Goal: Task Accomplishment & Management: Use online tool/utility

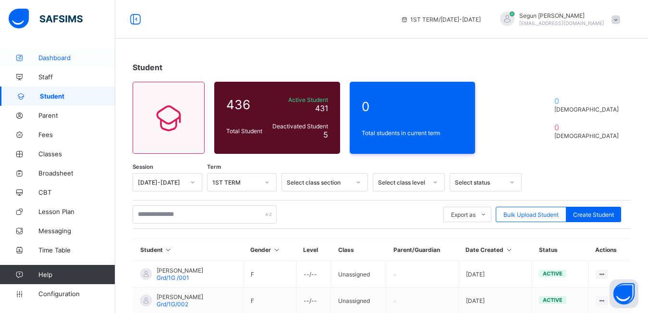
click at [68, 62] on link "Dashboard" at bounding box center [57, 57] width 115 height 19
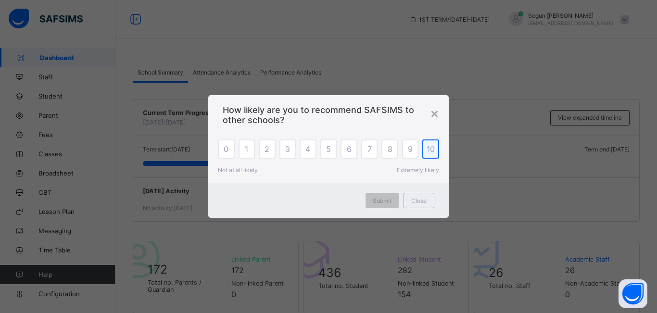
click at [431, 153] on span "10" at bounding box center [430, 149] width 8 height 10
click at [390, 199] on span "Submit" at bounding box center [382, 200] width 19 height 7
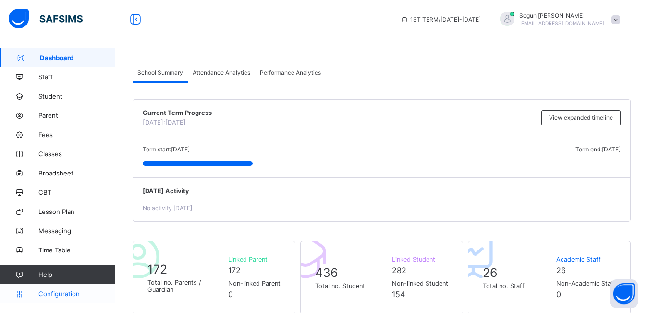
click at [65, 289] on link "Configuration" at bounding box center [57, 293] width 115 height 19
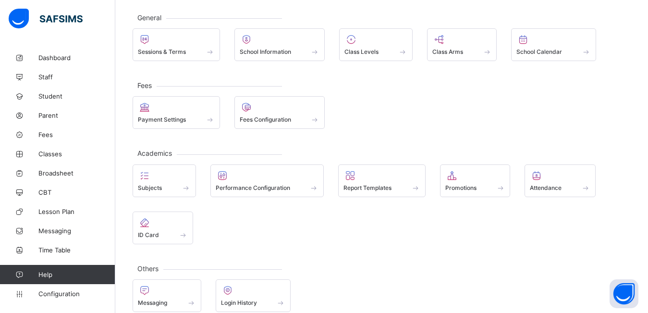
scroll to position [50, 0]
click at [456, 192] on div "Promotions" at bounding box center [475, 180] width 71 height 33
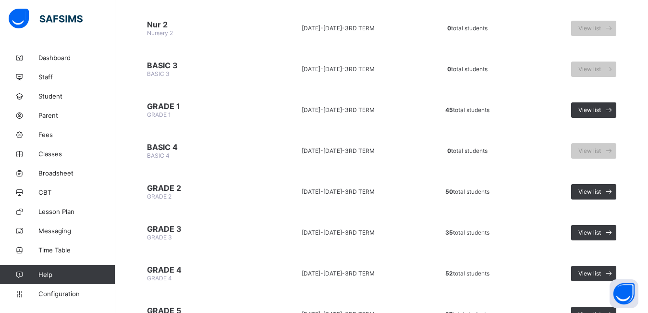
scroll to position [237, 0]
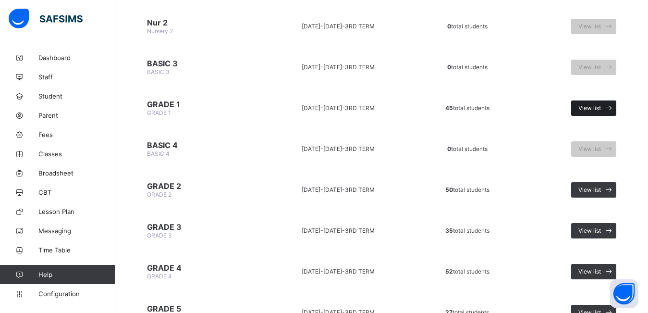
click at [601, 105] on span "View list" at bounding box center [590, 107] width 23 height 7
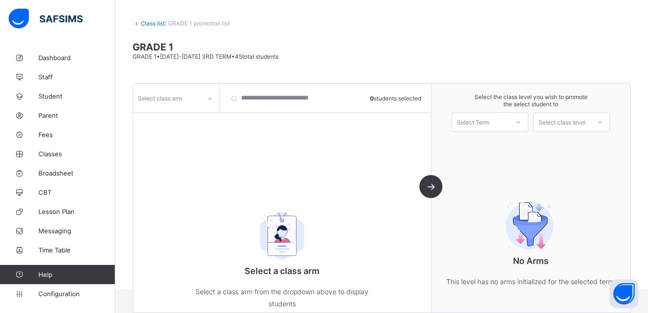
scroll to position [59, 0]
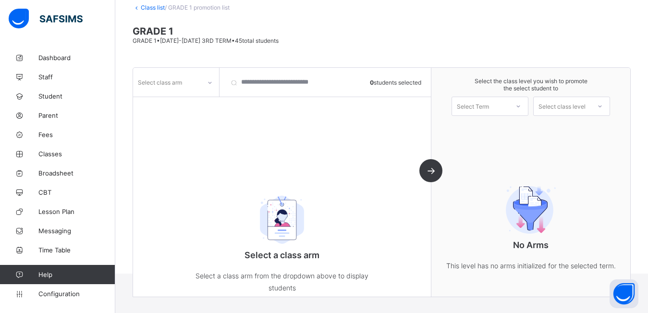
click at [432, 171] on div "Select class arm 0 students selected Select a class arm Select a class arm from…" at bounding box center [282, 182] width 298 height 229
click at [207, 79] on icon at bounding box center [210, 83] width 6 height 10
click at [187, 104] on div "DIAMOND" at bounding box center [176, 103] width 85 height 15
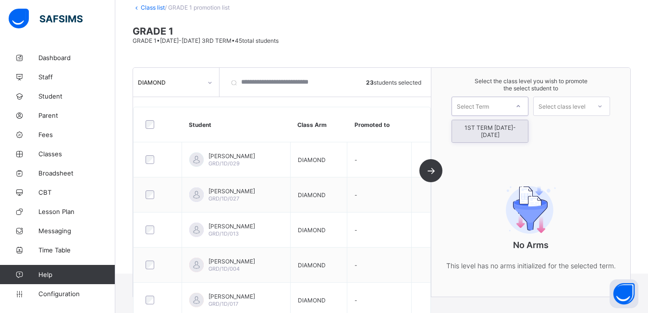
click at [527, 106] on div at bounding box center [518, 106] width 17 height 16
click at [509, 130] on div "1ST TERM [DATE]-[DATE]" at bounding box center [490, 131] width 76 height 22
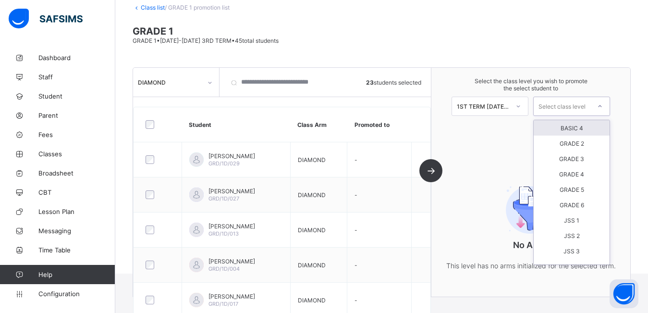
click at [586, 105] on div "Select class level" at bounding box center [562, 106] width 47 height 19
click at [588, 145] on div "GRADE 2" at bounding box center [572, 143] width 76 height 15
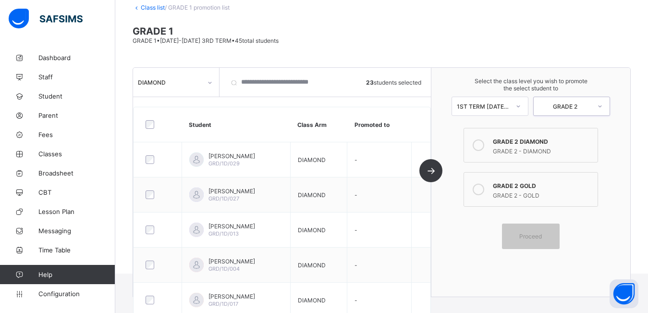
click at [485, 148] on icon at bounding box center [479, 145] width 12 height 12
click at [542, 236] on span "Proceed" at bounding box center [531, 236] width 23 height 7
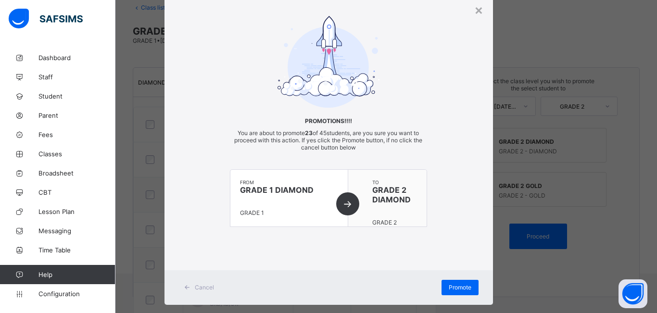
scroll to position [48, 0]
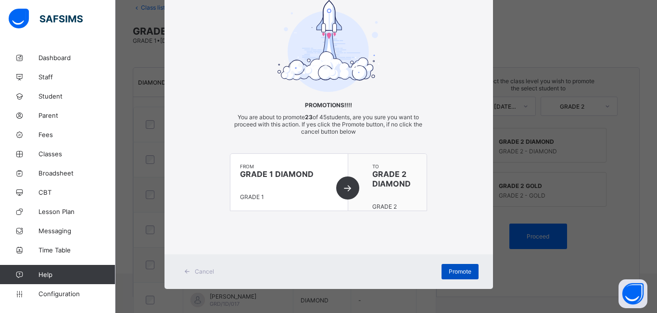
click at [457, 272] on span "Promote" at bounding box center [459, 271] width 23 height 7
click at [463, 272] on span "Promote" at bounding box center [459, 271] width 23 height 7
click at [451, 273] on span "Promote" at bounding box center [459, 271] width 23 height 7
click at [451, 273] on div "Promote" at bounding box center [459, 271] width 37 height 15
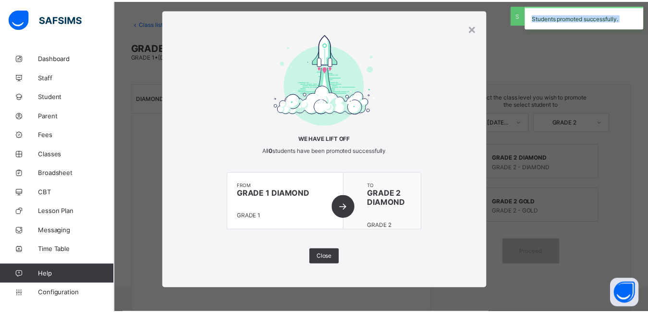
scroll to position [59, 0]
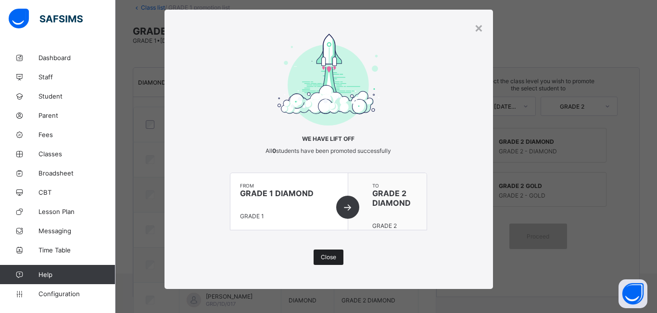
click at [327, 260] on span "Close" at bounding box center [328, 256] width 15 height 7
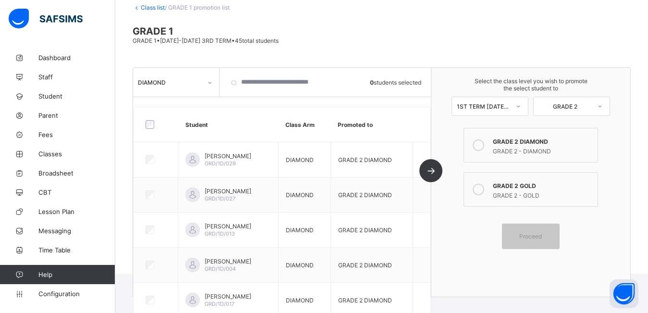
click at [209, 80] on icon at bounding box center [210, 83] width 6 height 10
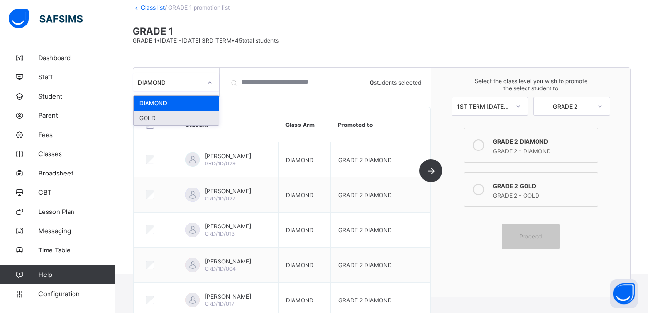
click at [186, 117] on div "GOLD" at bounding box center [176, 118] width 85 height 15
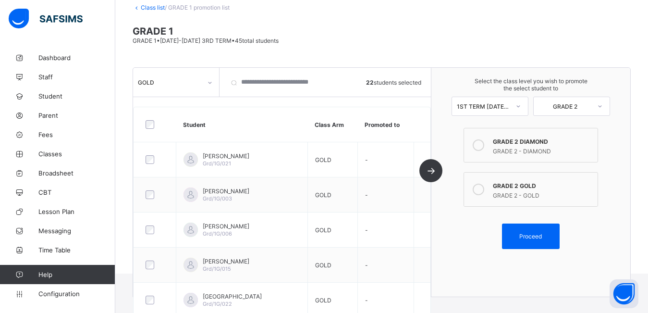
click at [550, 191] on div "GRADE 2 - GOLD" at bounding box center [543, 194] width 100 height 10
click at [536, 237] on span "Proceed" at bounding box center [531, 236] width 23 height 7
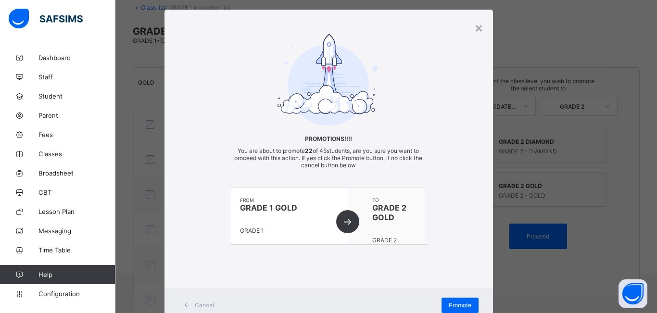
scroll to position [48, 0]
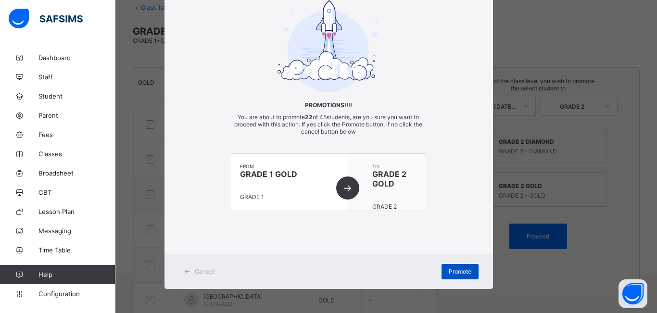
click at [457, 270] on span "Promote" at bounding box center [459, 271] width 23 height 7
click at [457, 270] on div "Promote" at bounding box center [459, 271] width 37 height 15
click at [453, 278] on div "Promote" at bounding box center [459, 271] width 37 height 15
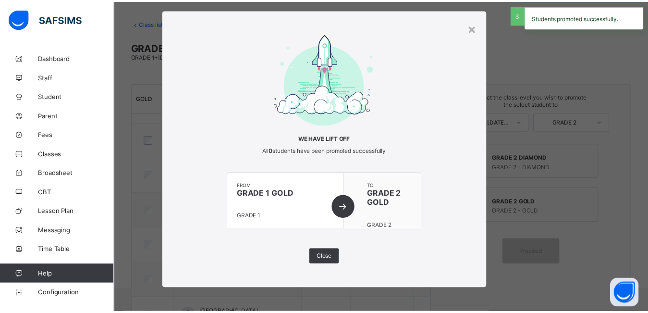
scroll to position [59, 0]
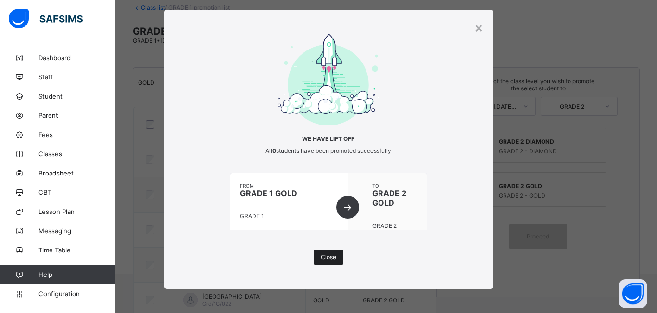
click at [327, 258] on span "Close" at bounding box center [328, 256] width 15 height 7
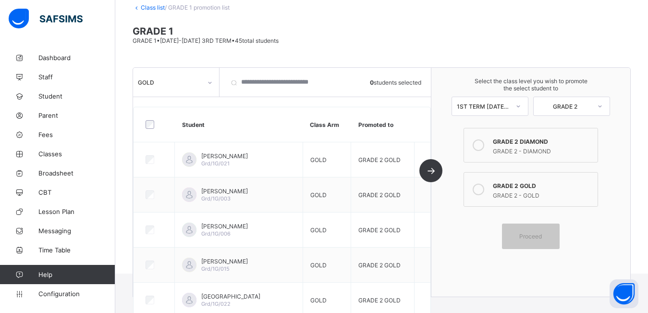
click at [147, 10] on link "Class list" at bounding box center [153, 7] width 24 height 7
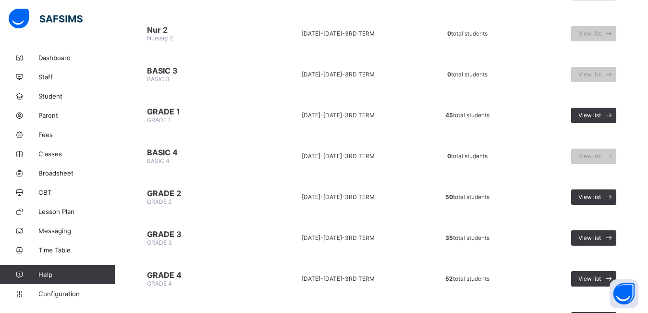
scroll to position [237, 0]
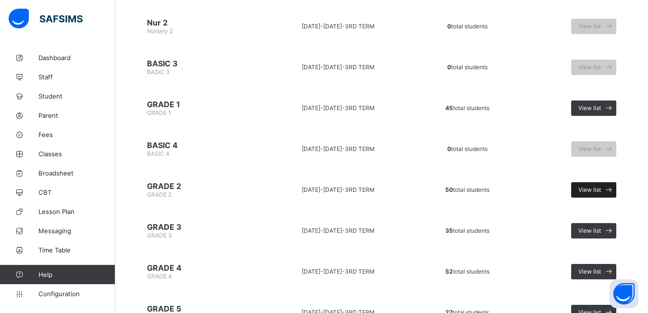
click at [598, 189] on span "View list" at bounding box center [590, 189] width 23 height 7
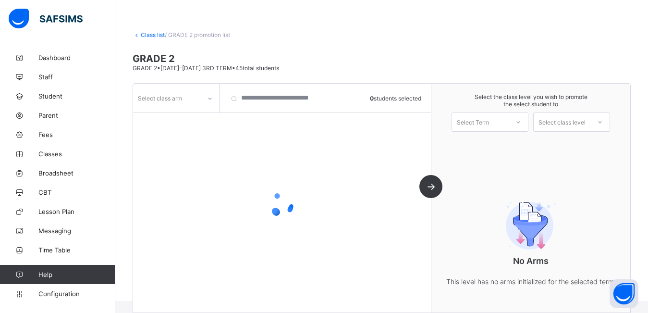
scroll to position [43, 0]
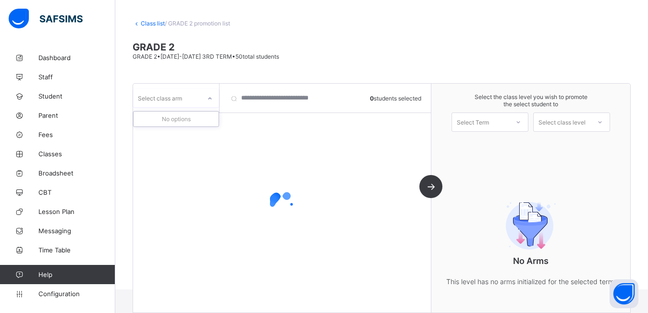
click at [209, 99] on icon at bounding box center [210, 99] width 6 height 10
drag, startPoint x: 204, startPoint y: 99, endPoint x: 210, endPoint y: 97, distance: 6.2
click at [210, 97] on div at bounding box center [210, 98] width 16 height 15
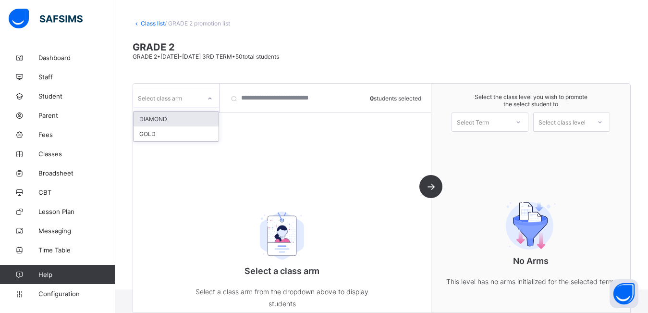
click at [209, 99] on icon at bounding box center [210, 99] width 6 height 10
click at [193, 122] on div "DIAMOND" at bounding box center [176, 119] width 85 height 15
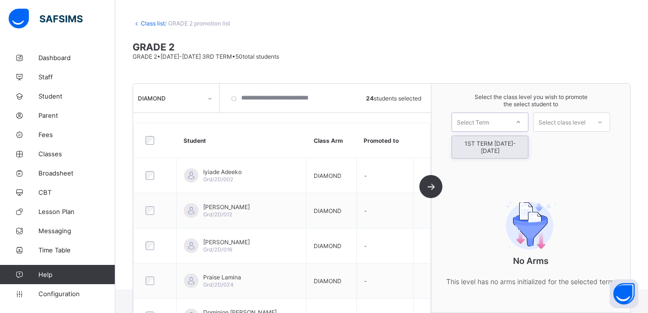
click at [477, 124] on div "Select Term" at bounding box center [473, 121] width 32 height 19
click at [484, 144] on div "1ST TERM [DATE]-[DATE]" at bounding box center [490, 147] width 76 height 22
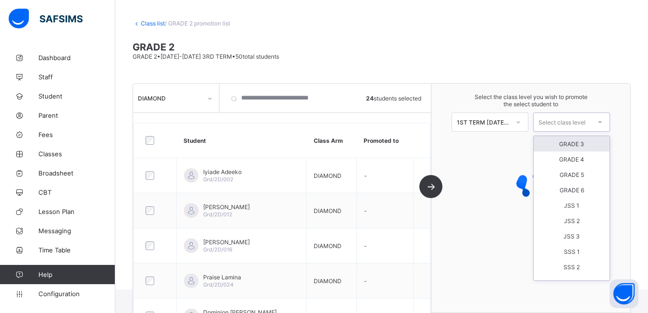
click at [572, 124] on div "Select class level" at bounding box center [562, 121] width 47 height 19
click at [579, 142] on div "GRADE 3" at bounding box center [572, 143] width 76 height 15
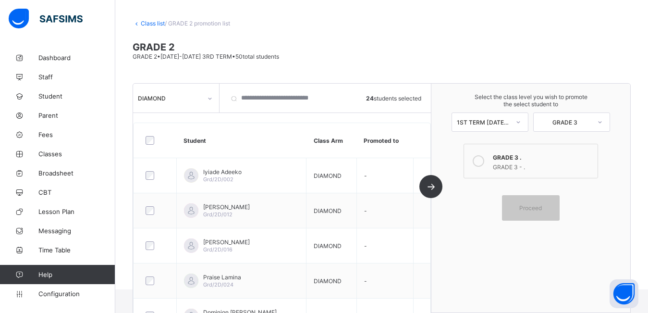
click at [584, 225] on div "Select the class level you wish to promote the select student to 1ST TERM 2025-…" at bounding box center [531, 198] width 199 height 229
drag, startPoint x: 634, startPoint y: 5, endPoint x: 494, endPoint y: 185, distance: 227.1
click at [494, 185] on span at bounding box center [530, 183] width 139 height 5
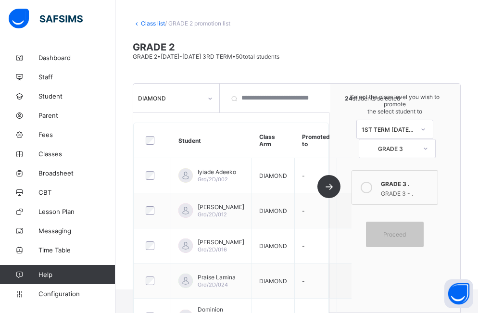
click at [398, 61] on span at bounding box center [297, 62] width 328 height 5
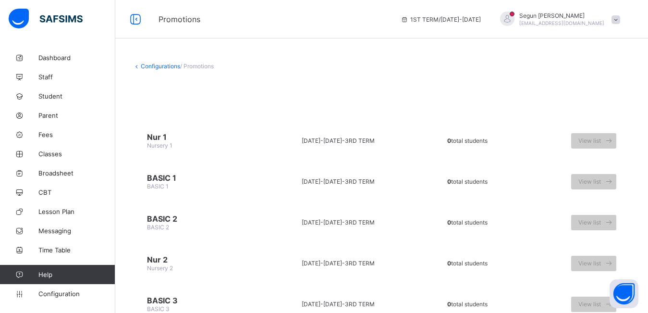
click at [605, 17] on span "Segun Olugbenga" at bounding box center [562, 15] width 85 height 7
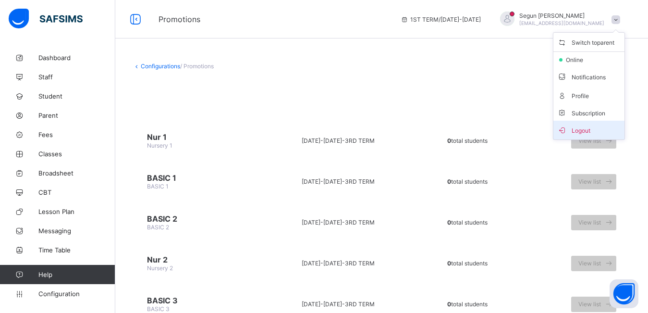
click at [589, 132] on span "Logout" at bounding box center [589, 129] width 63 height 11
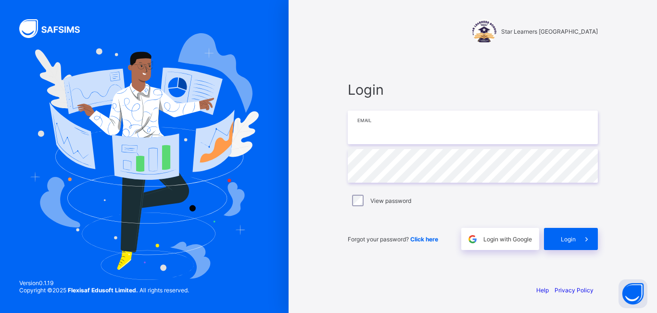
type input "**********"
click at [572, 243] on div "Login" at bounding box center [571, 239] width 54 height 22
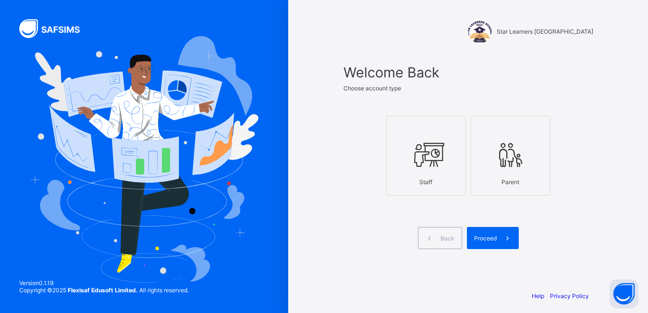
click at [437, 189] on div "Staff" at bounding box center [426, 182] width 69 height 17
click at [484, 238] on span "Proceed" at bounding box center [485, 238] width 23 height 7
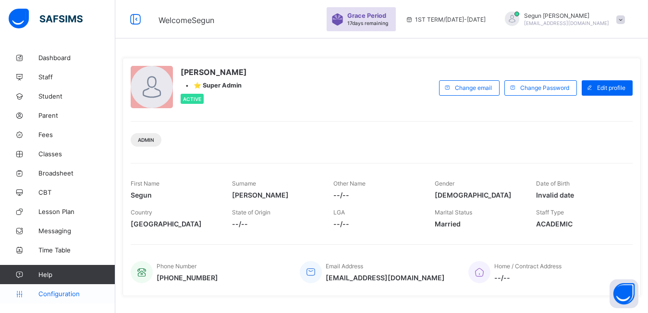
click at [55, 293] on span "Configuration" at bounding box center [76, 294] width 76 height 8
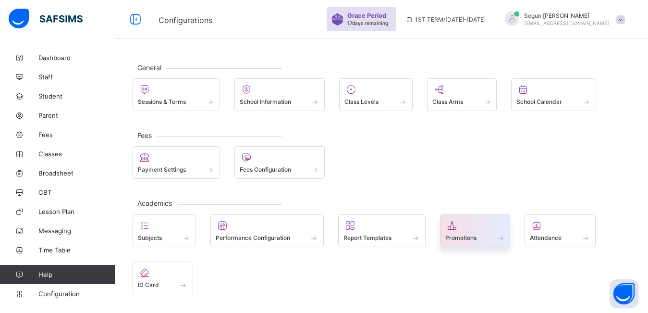
click at [487, 236] on div "Promotions" at bounding box center [476, 238] width 60 height 8
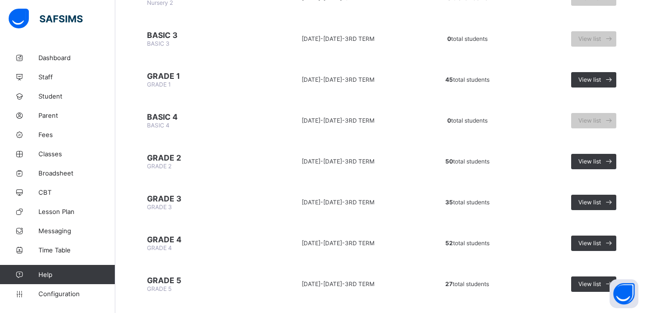
scroll to position [263, 0]
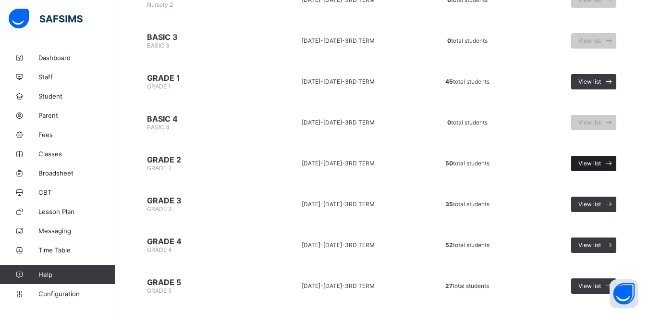
click at [600, 160] on span "View list" at bounding box center [590, 163] width 23 height 7
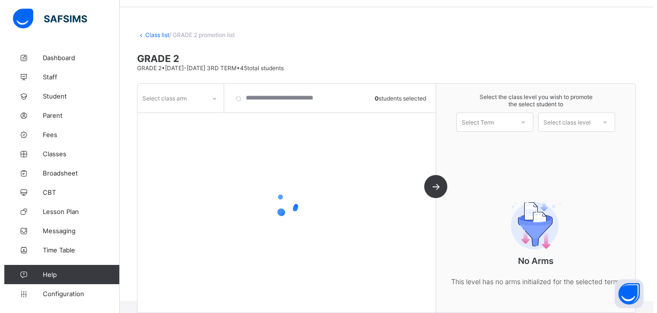
scroll to position [43, 0]
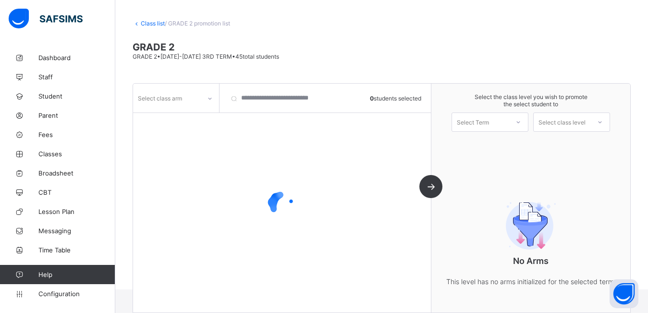
click at [205, 101] on div at bounding box center [210, 98] width 16 height 15
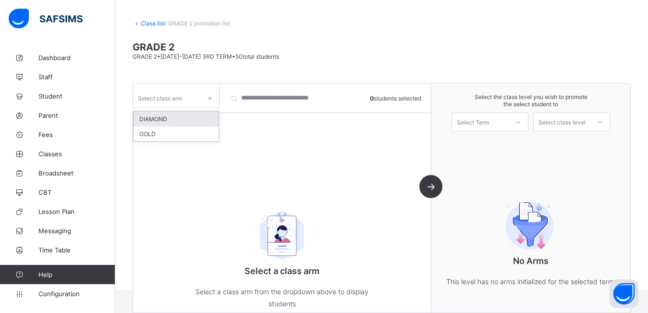
click at [205, 101] on div at bounding box center [210, 98] width 16 height 15
click at [194, 124] on div "DIAMOND" at bounding box center [176, 119] width 85 height 15
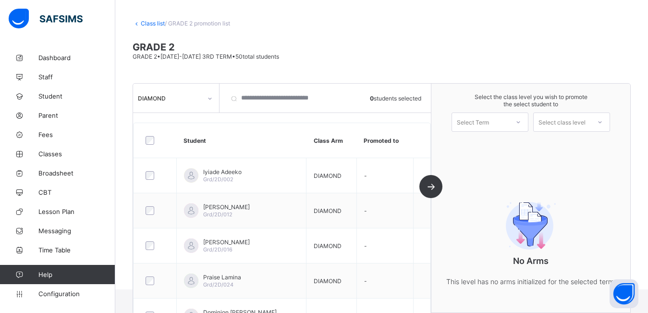
click at [150, 136] on div at bounding box center [155, 140] width 28 height 20
click at [506, 122] on div "Select Term" at bounding box center [480, 121] width 57 height 13
click at [488, 146] on div "1ST TERM [DATE]-[DATE]" at bounding box center [490, 147] width 76 height 22
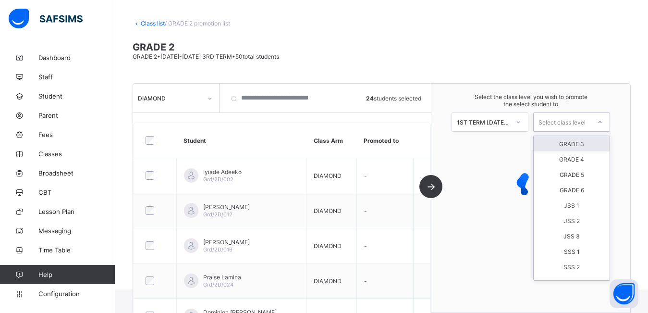
click at [580, 122] on div "Select class level" at bounding box center [562, 121] width 47 height 19
click at [581, 140] on div "GRADE 3" at bounding box center [572, 143] width 76 height 15
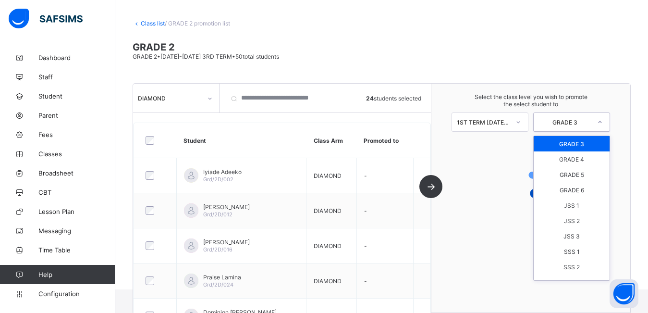
click at [575, 125] on div "GRADE 3" at bounding box center [565, 122] width 53 height 7
click at [579, 140] on div "GRADE 3" at bounding box center [572, 143] width 76 height 15
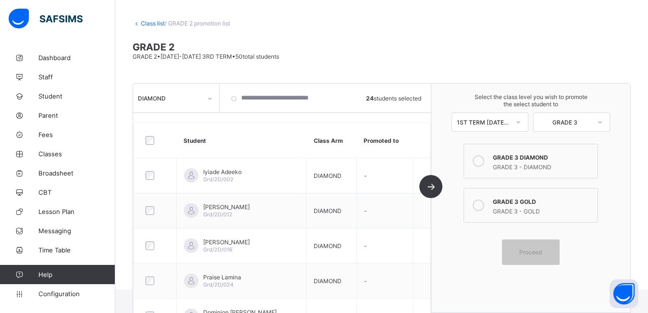
click at [541, 166] on div "GRADE 3 - DIAMOND" at bounding box center [543, 166] width 100 height 10
click at [537, 257] on div "Proceed" at bounding box center [531, 251] width 58 height 25
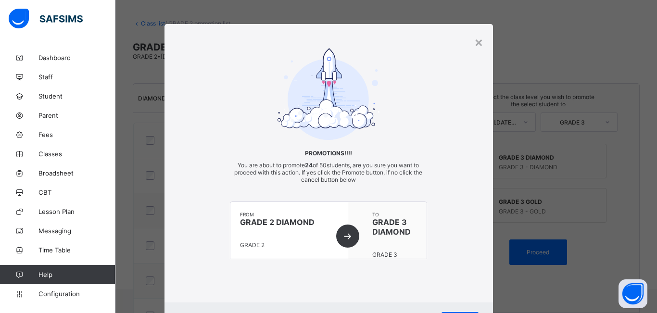
scroll to position [48, 0]
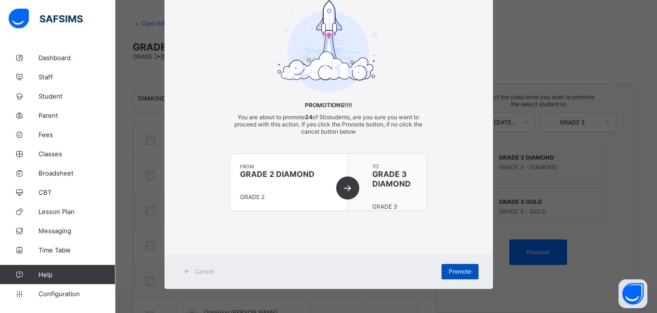
click at [452, 270] on span "Promote" at bounding box center [459, 271] width 23 height 7
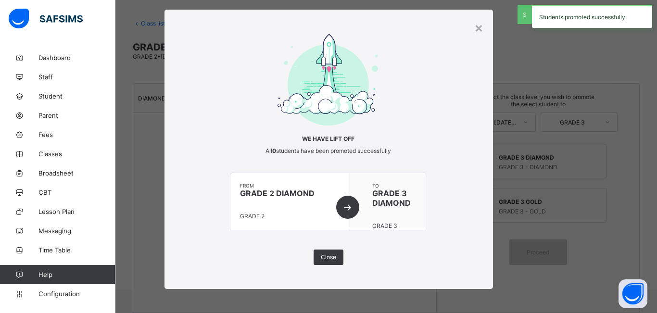
scroll to position [14, 0]
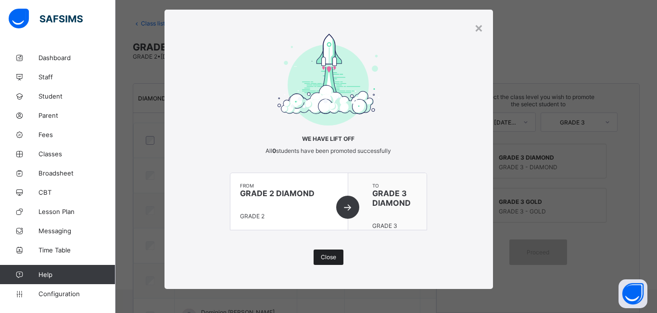
click at [328, 256] on span "Close" at bounding box center [328, 256] width 15 height 7
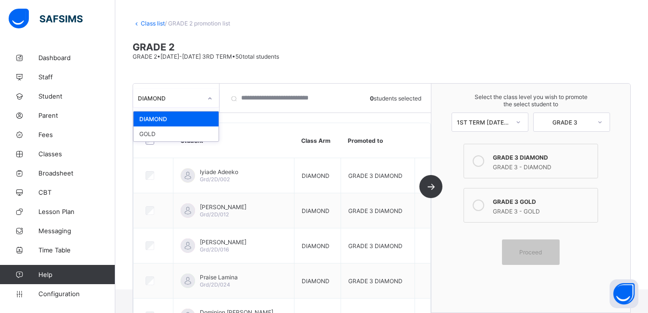
click at [208, 99] on icon at bounding box center [210, 99] width 6 height 10
click at [185, 133] on div "GOLD" at bounding box center [176, 133] width 85 height 15
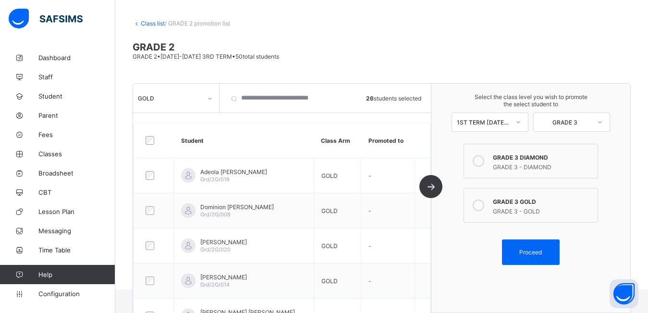
click at [519, 203] on div "GRADE 3 GOLD" at bounding box center [543, 201] width 100 height 10
click at [542, 252] on span "Proceed" at bounding box center [531, 252] width 23 height 7
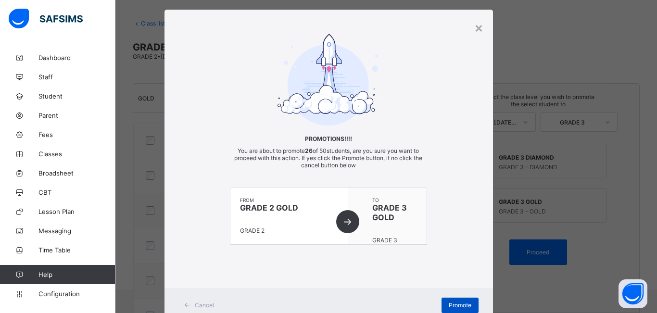
click at [457, 301] on span "Promote" at bounding box center [459, 304] width 23 height 7
click at [438, 260] on div "Promotions!!!! You are about to promote 26 of 50 students, are you sure you wan…" at bounding box center [328, 149] width 328 height 230
click at [447, 300] on div "Promote" at bounding box center [459, 305] width 37 height 15
click at [452, 303] on span "Promote" at bounding box center [459, 304] width 23 height 7
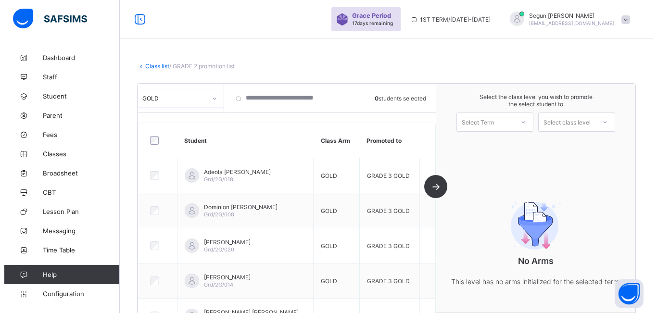
scroll to position [43, 0]
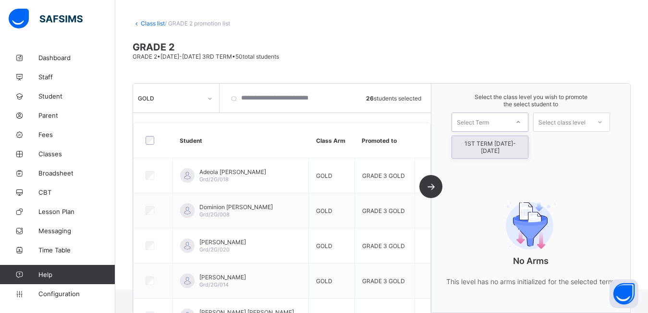
drag, startPoint x: 478, startPoint y: 122, endPoint x: 481, endPoint y: 147, distance: 24.6
click at [481, 132] on div "option 1ST TERM 2025-2026 focused, 1 of 1. 1 result available. Use Up and Down …" at bounding box center [490, 121] width 77 height 19
click at [481, 147] on div "1ST TERM [DATE]-[DATE]" at bounding box center [490, 147] width 76 height 22
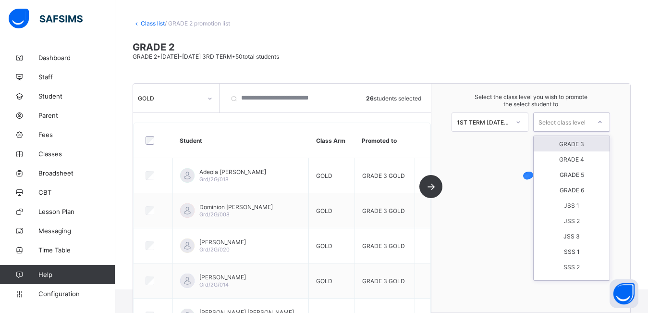
click at [563, 124] on div "Select class level" at bounding box center [562, 121] width 47 height 19
click at [563, 145] on div "GRADE 3" at bounding box center [572, 143] width 76 height 15
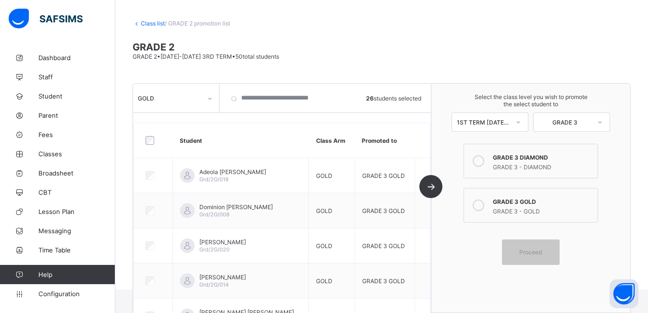
click at [520, 208] on div "GRADE 3 - GOLD" at bounding box center [543, 210] width 100 height 10
click at [534, 252] on span "Proceed" at bounding box center [531, 252] width 23 height 7
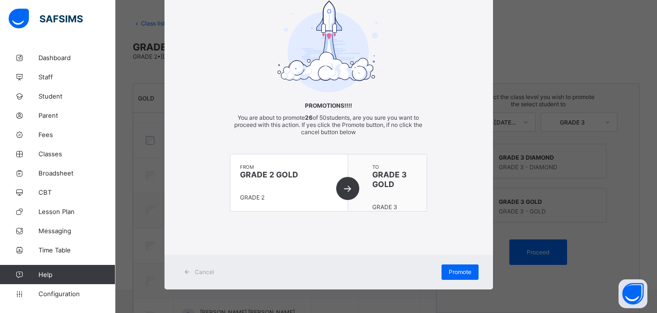
scroll to position [48, 0]
click at [450, 271] on span "Promote" at bounding box center [459, 271] width 23 height 7
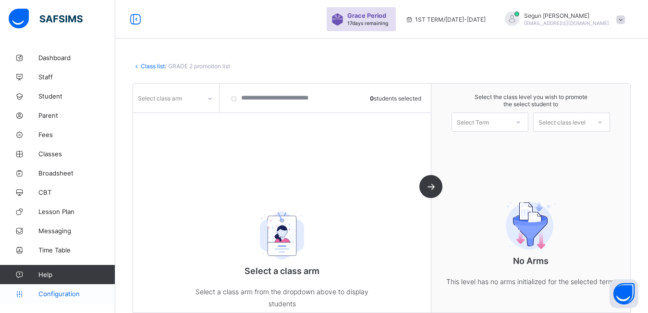
click at [60, 291] on span "Configuration" at bounding box center [76, 294] width 76 height 8
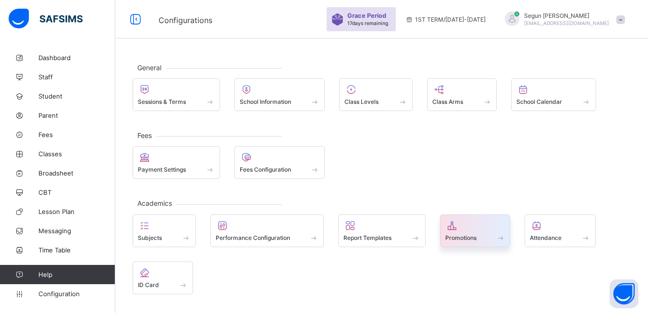
click at [469, 229] on div at bounding box center [476, 226] width 60 height 12
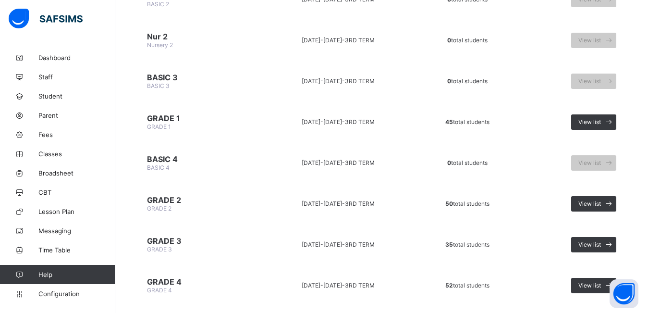
scroll to position [226, 0]
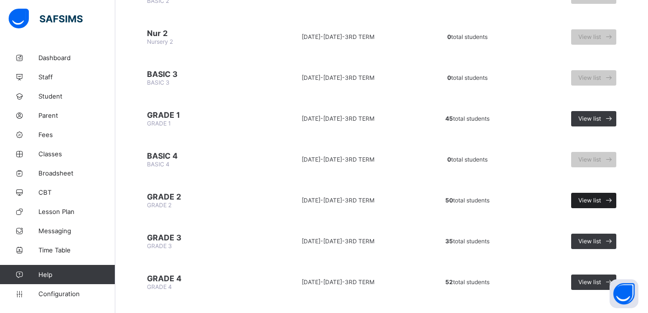
click at [597, 199] on span "View list" at bounding box center [590, 200] width 23 height 7
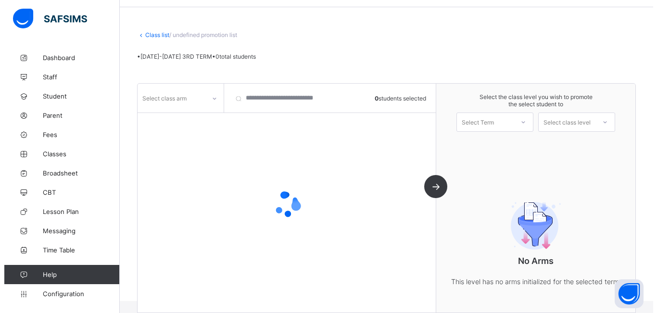
scroll to position [43, 0]
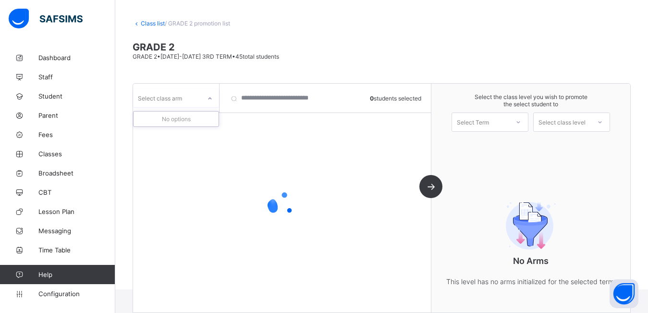
click at [175, 97] on div "Select class arm" at bounding box center [160, 98] width 44 height 18
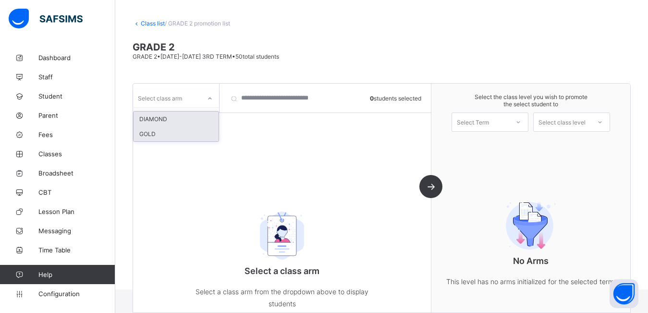
click at [170, 136] on div "GOLD" at bounding box center [176, 133] width 85 height 15
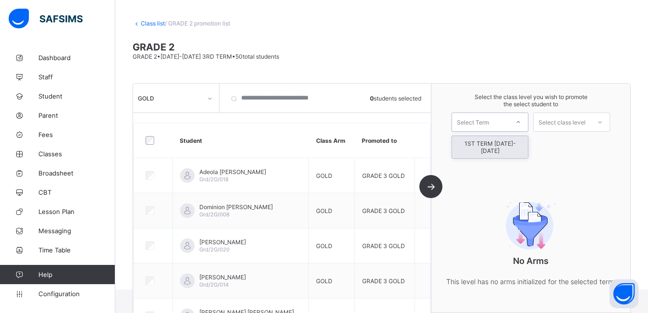
click at [471, 124] on div "Select Term" at bounding box center [473, 121] width 32 height 19
click at [470, 122] on div "Select Term" at bounding box center [473, 121] width 32 height 19
click at [475, 144] on div "1ST TERM [DATE]-[DATE]" at bounding box center [490, 147] width 76 height 22
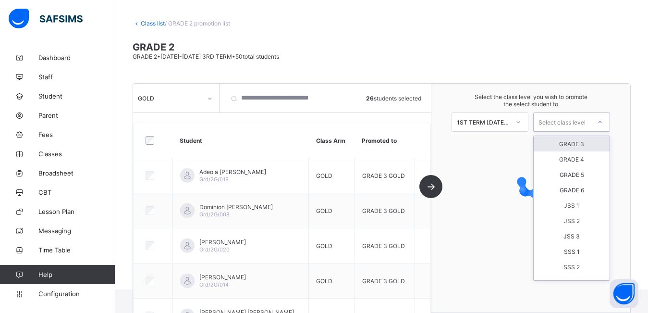
click at [566, 126] on div "Select class level" at bounding box center [562, 121] width 47 height 19
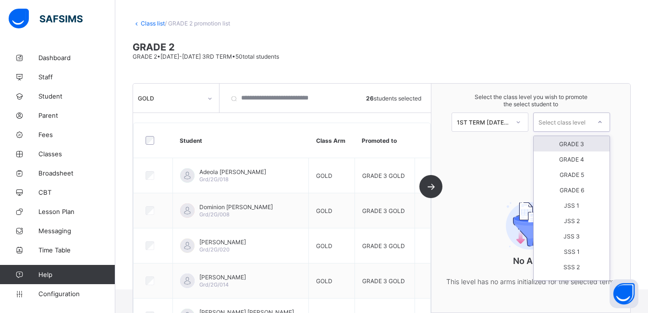
click at [567, 145] on div "GRADE 3" at bounding box center [572, 143] width 76 height 15
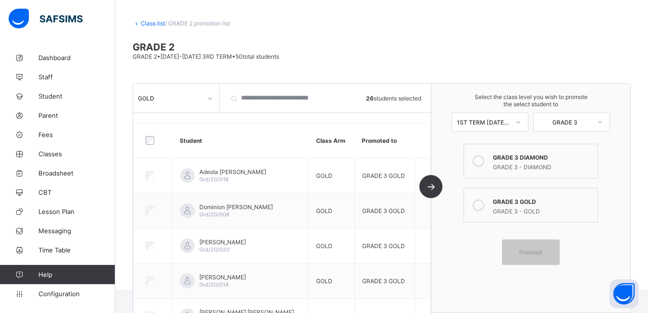
click at [520, 211] on div "GRADE 3 - GOLD" at bounding box center [543, 210] width 100 height 10
click at [531, 247] on div "Proceed" at bounding box center [531, 251] width 58 height 25
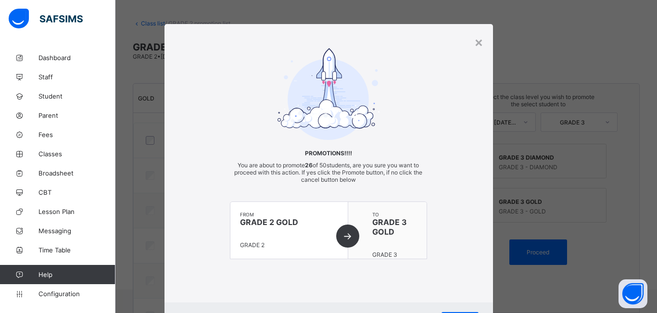
scroll to position [48, 0]
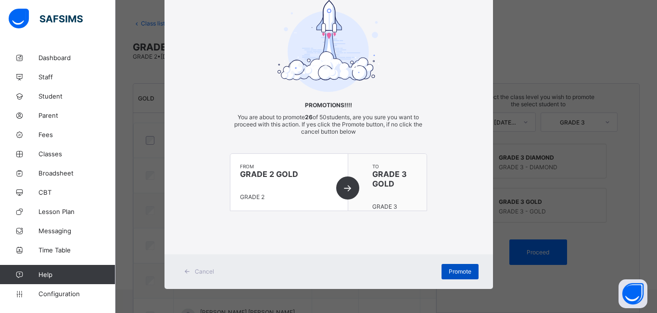
click at [452, 272] on span "Promote" at bounding box center [459, 271] width 23 height 7
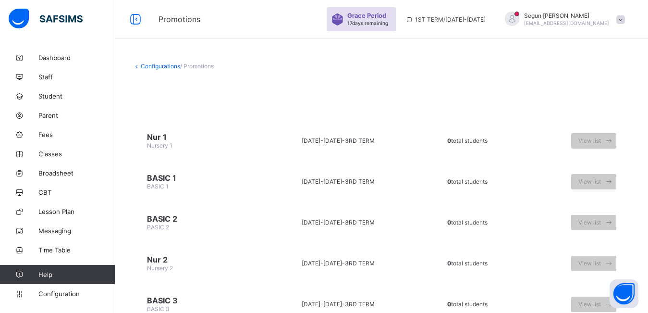
click at [609, 23] on span "[EMAIL_ADDRESS][DOMAIN_NAME]" at bounding box center [566, 23] width 85 height 6
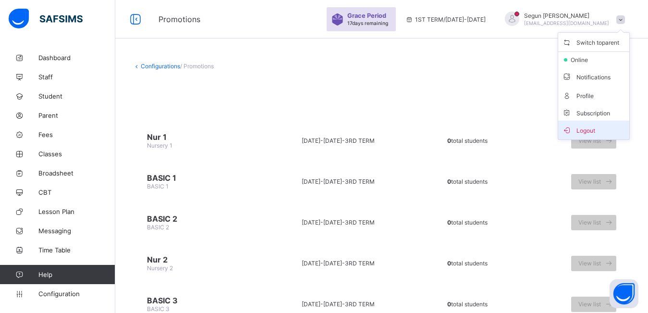
click at [599, 129] on span "Logout" at bounding box center [593, 129] width 63 height 11
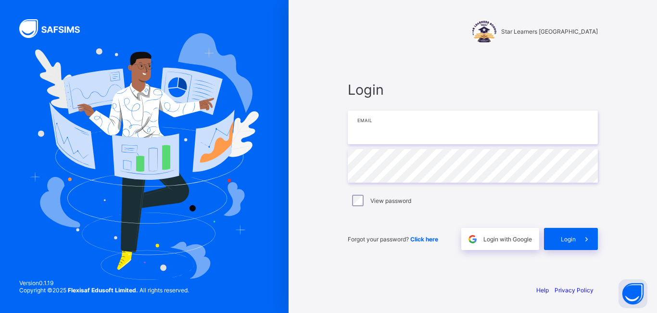
type input "**********"
click at [567, 236] on span "Login" at bounding box center [567, 239] width 15 height 7
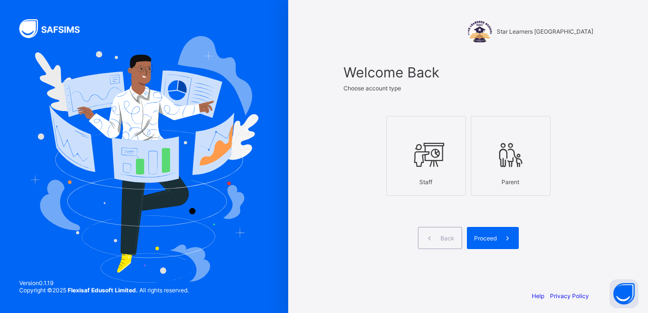
click at [461, 178] on div "Staff" at bounding box center [426, 182] width 69 height 17
click at [492, 242] on div "Proceed" at bounding box center [493, 238] width 52 height 22
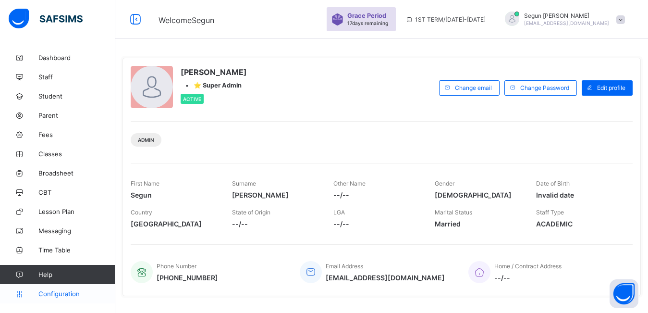
click at [58, 291] on span "Configuration" at bounding box center [76, 294] width 76 height 8
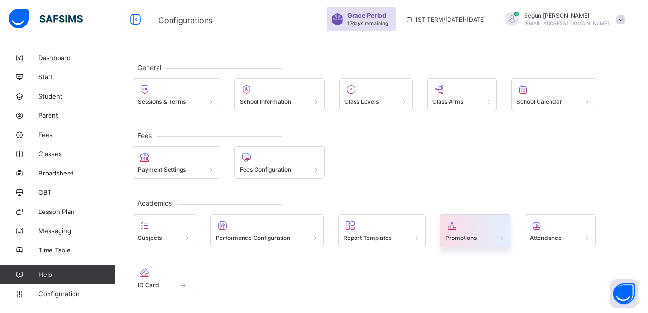
click at [461, 246] on div "Promotions" at bounding box center [475, 230] width 71 height 33
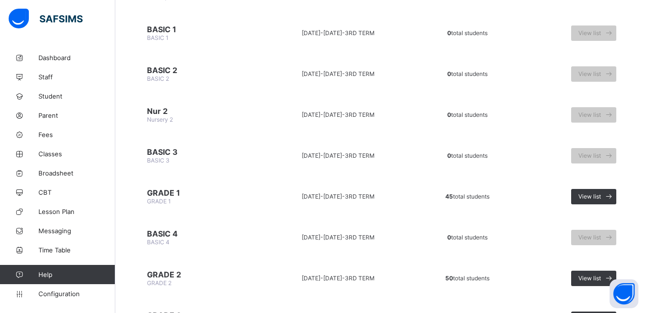
scroll to position [157, 0]
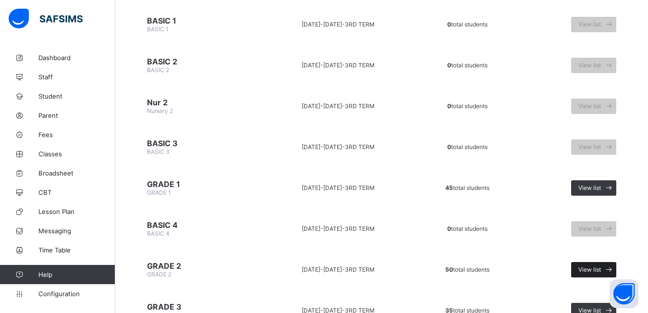
click at [590, 275] on div "View list" at bounding box center [594, 269] width 45 height 15
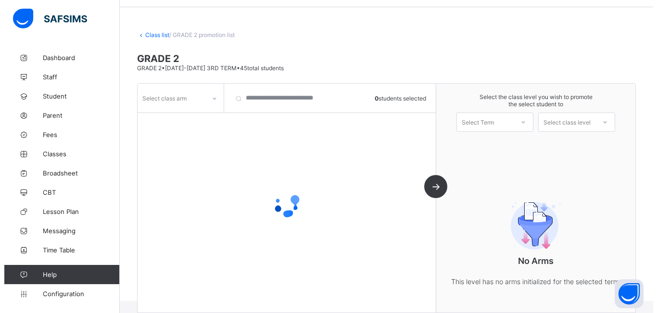
scroll to position [43, 0]
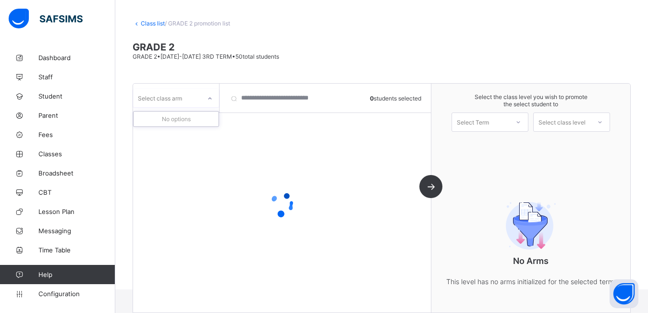
click at [160, 104] on div "Select class arm" at bounding box center [160, 98] width 44 height 18
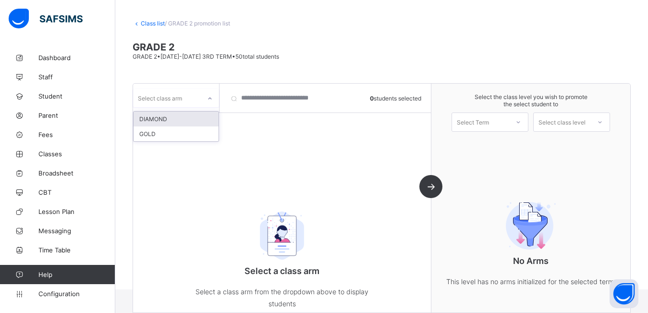
click at [160, 104] on div "Select class arm" at bounding box center [160, 98] width 44 height 18
click at [159, 116] on div "DIAMOND" at bounding box center [176, 119] width 85 height 15
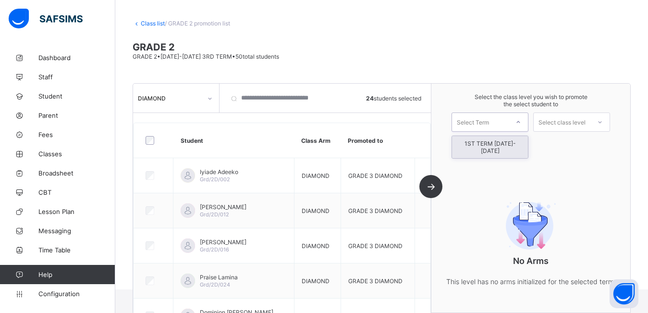
click at [480, 121] on div "Select Term" at bounding box center [473, 121] width 32 height 19
click at [480, 143] on div "1ST TERM [DATE]-[DATE]" at bounding box center [490, 147] width 76 height 22
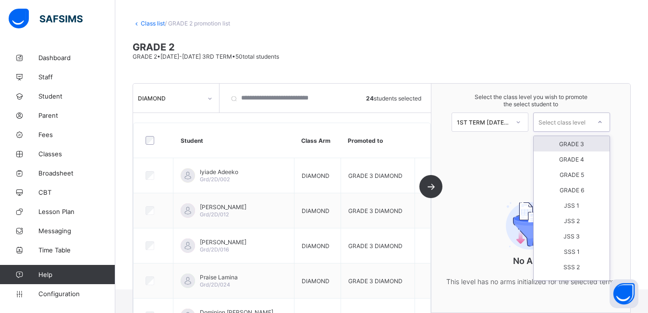
click at [559, 126] on div "Select class level" at bounding box center [562, 121] width 47 height 19
click at [559, 145] on div "GRADE 3" at bounding box center [572, 143] width 76 height 15
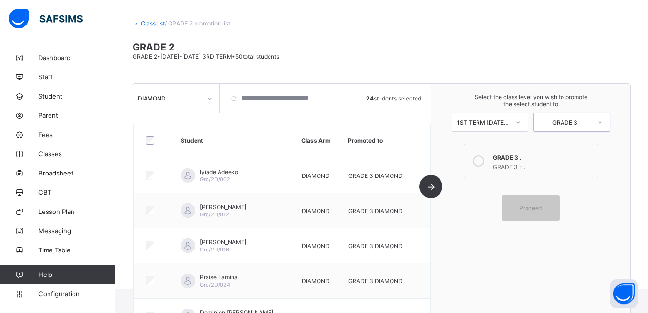
click at [529, 168] on div "GRADE 3 - ." at bounding box center [543, 166] width 100 height 10
click at [525, 204] on span "Proceed" at bounding box center [531, 207] width 43 height 7
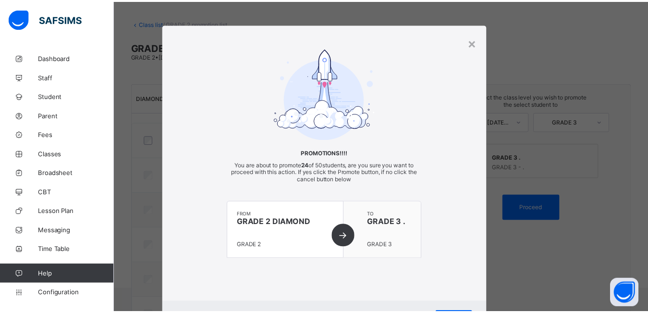
scroll to position [48, 0]
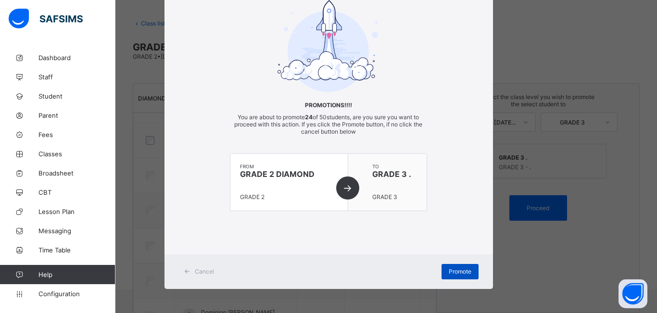
click at [443, 274] on div "Promote" at bounding box center [459, 271] width 37 height 15
click at [448, 274] on span "Promote" at bounding box center [459, 271] width 23 height 7
click at [201, 272] on span "Cancel" at bounding box center [204, 271] width 19 height 7
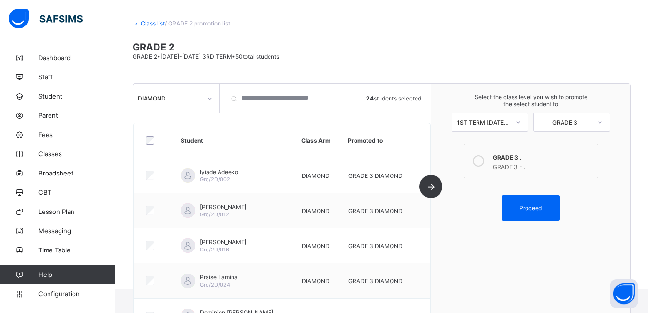
click at [147, 23] on link "Class list" at bounding box center [153, 23] width 24 height 7
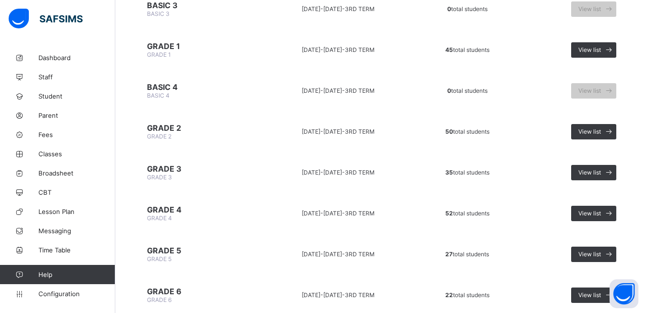
scroll to position [318, 0]
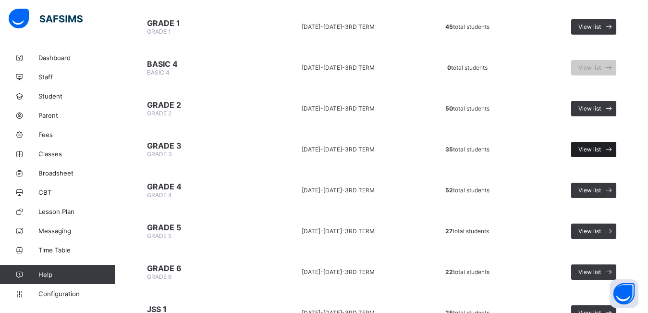
click at [593, 152] on span "View list" at bounding box center [590, 149] width 23 height 7
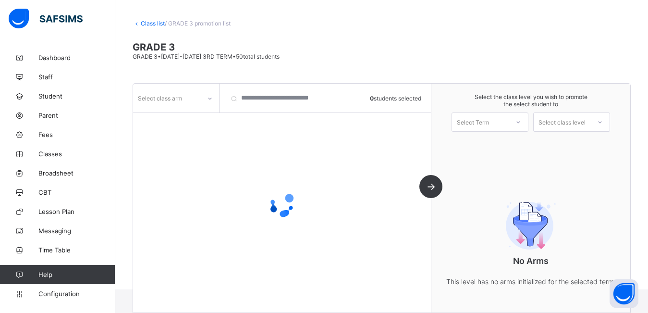
scroll to position [59, 0]
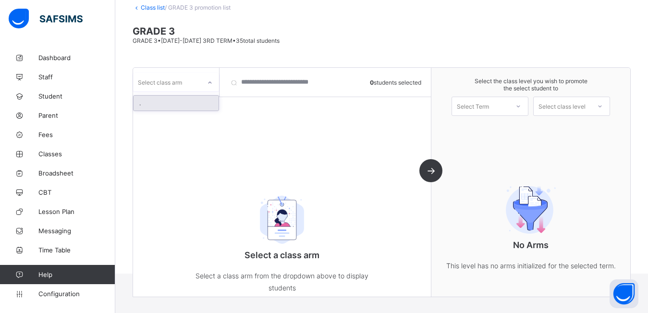
click at [199, 79] on div "Select class arm" at bounding box center [167, 81] width 68 height 13
click at [194, 80] on div "Select class arm" at bounding box center [167, 81] width 68 height 13
click at [203, 84] on div at bounding box center [210, 82] width 16 height 15
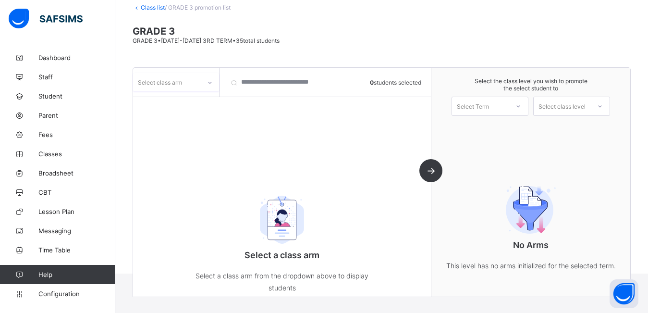
click at [203, 84] on div at bounding box center [210, 82] width 16 height 15
click at [254, 83] on input "search" at bounding box center [277, 82] width 106 height 29
click at [167, 83] on div "Select class arm" at bounding box center [160, 82] width 44 height 18
click at [241, 89] on input "search" at bounding box center [277, 82] width 106 height 29
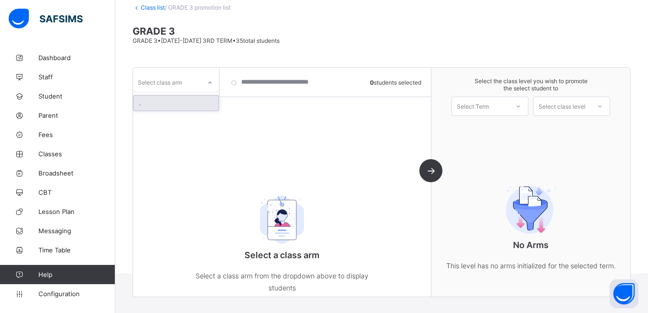
click at [161, 76] on div "Select class arm" at bounding box center [160, 82] width 44 height 18
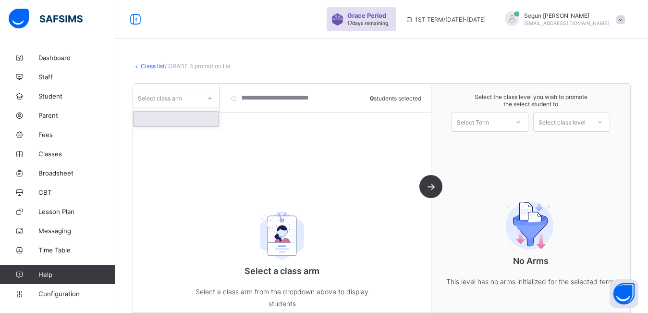
click at [162, 96] on div "Select class arm" at bounding box center [160, 98] width 44 height 18
click at [167, 98] on div "Select class arm" at bounding box center [160, 98] width 44 height 18
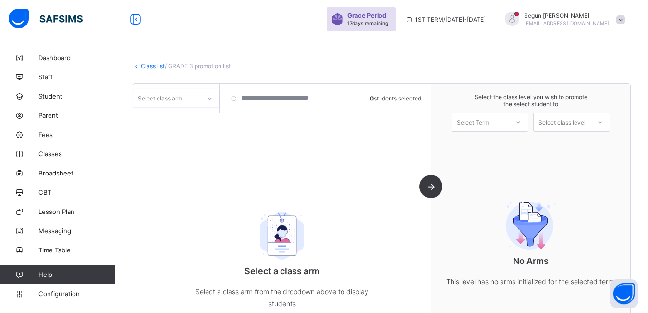
click at [167, 98] on div "Select class arm" at bounding box center [160, 98] width 44 height 18
click at [258, 98] on input "search" at bounding box center [277, 98] width 106 height 29
click at [475, 123] on div "Select Term" at bounding box center [473, 121] width 32 height 19
click at [149, 67] on link "Class list" at bounding box center [153, 65] width 24 height 7
